Goal: Navigation & Orientation: Find specific page/section

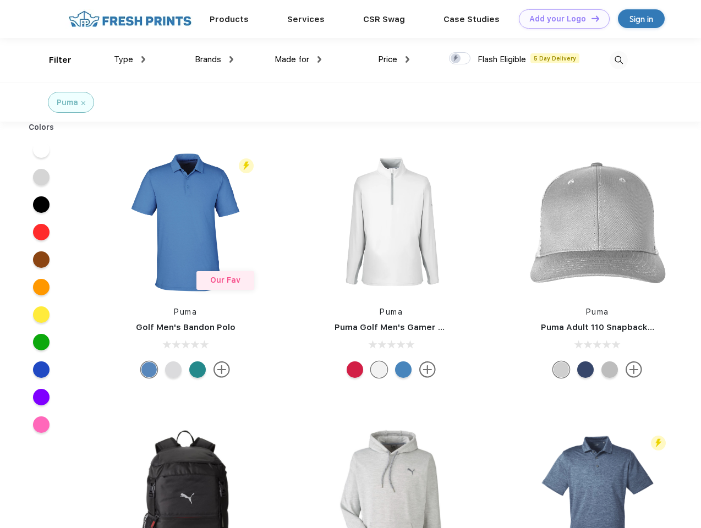
click at [560, 19] on link "Add your Logo Design Tool" at bounding box center [564, 18] width 91 height 19
click at [0, 0] on div "Design Tool" at bounding box center [0, 0] width 0 height 0
click at [591, 18] on link "Add your Logo Design Tool" at bounding box center [564, 18] width 91 height 19
click at [53, 60] on div "Filter" at bounding box center [60, 60] width 23 height 13
click at [130, 59] on span "Type" at bounding box center [123, 59] width 19 height 10
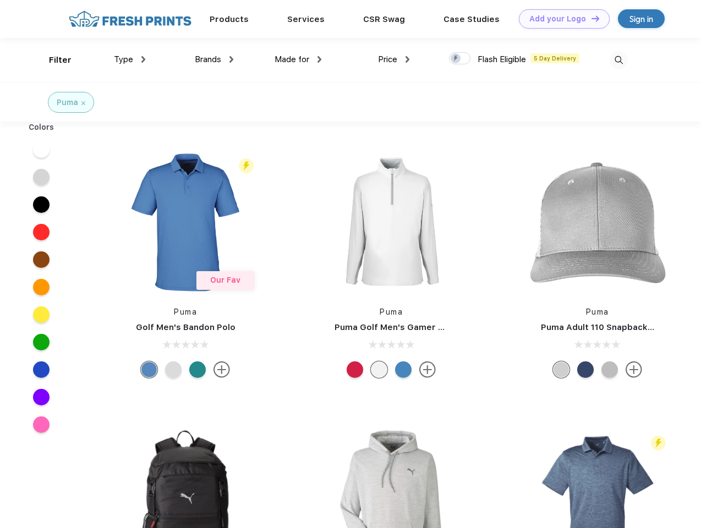
click at [214, 59] on span "Brands" at bounding box center [208, 59] width 26 height 10
click at [298, 59] on span "Made for" at bounding box center [292, 59] width 35 height 10
click at [394, 59] on span "Price" at bounding box center [387, 59] width 19 height 10
click at [460, 59] on div at bounding box center [459, 58] width 21 height 12
click at [456, 59] on input "checkbox" at bounding box center [452, 55] width 7 height 7
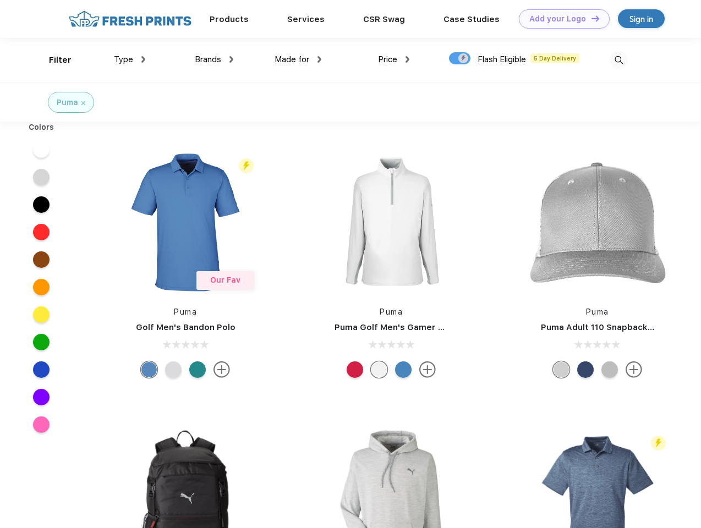
click at [619, 60] on img at bounding box center [619, 60] width 18 height 18
